Goal: Find specific page/section: Find specific page/section

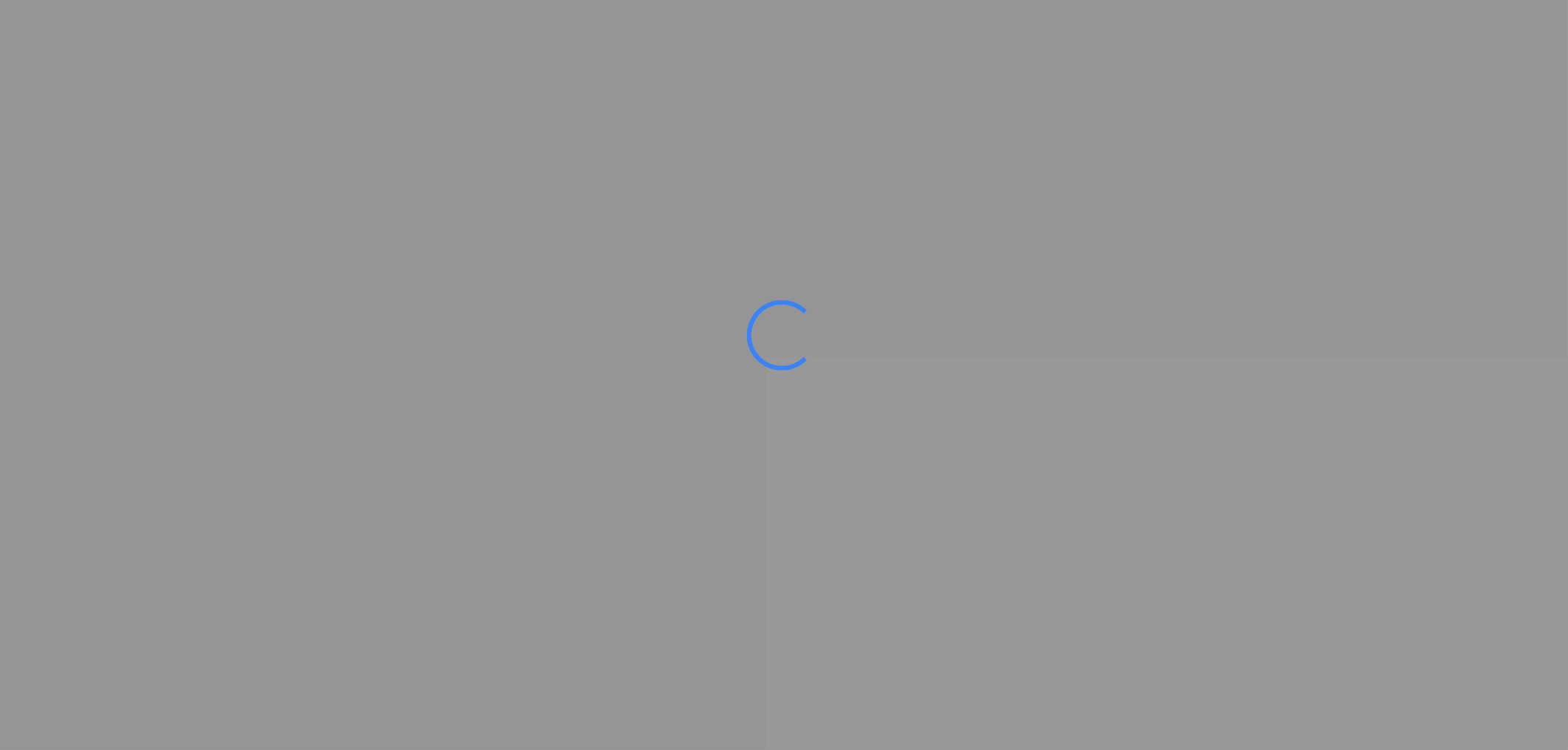
click at [505, 332] on div at bounding box center [784, 375] width 1568 height 750
click at [1445, 282] on div at bounding box center [784, 375] width 1568 height 750
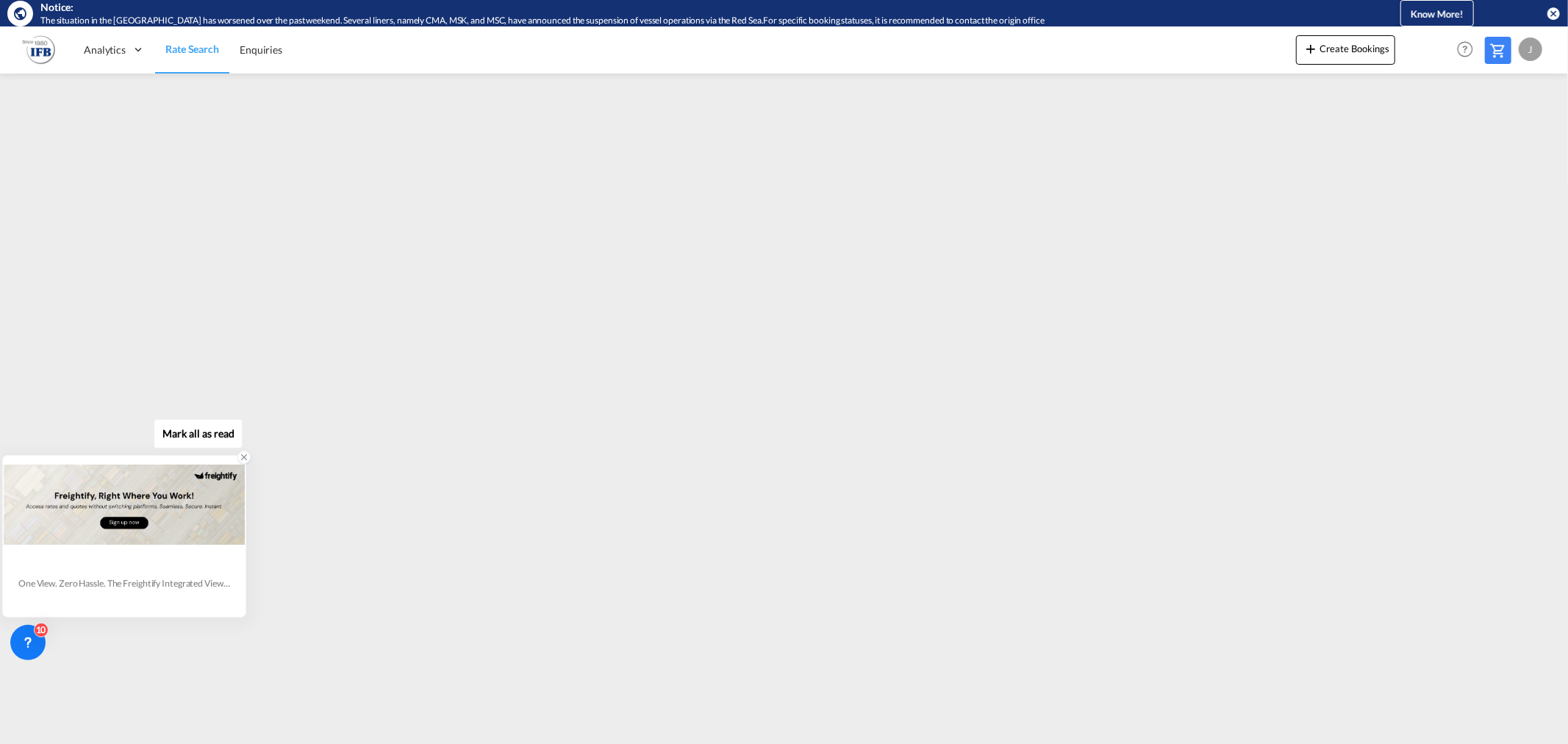
click at [241, 455] on icon at bounding box center [243, 457] width 10 height 10
